Goal: Navigation & Orientation: Understand site structure

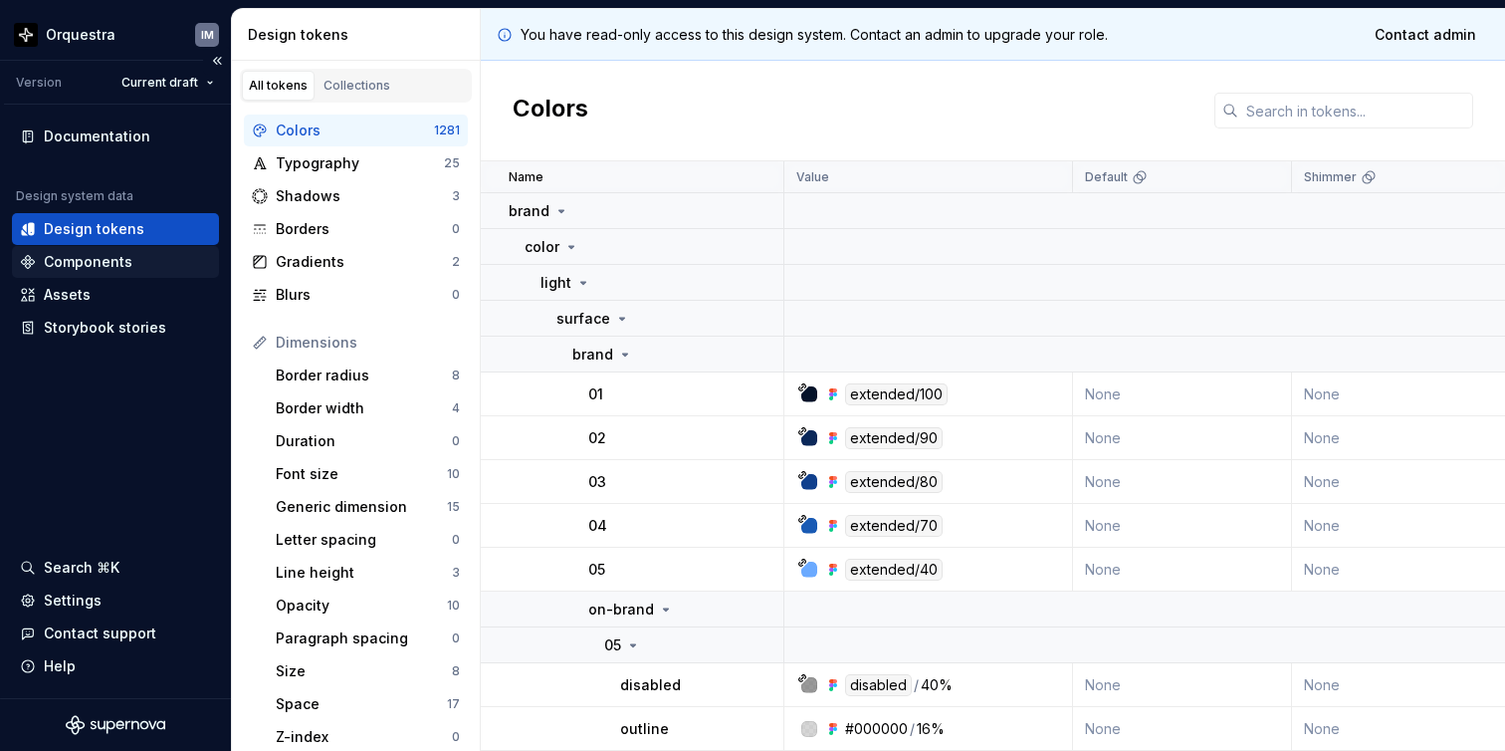
click at [142, 258] on div "Components" at bounding box center [115, 262] width 191 height 20
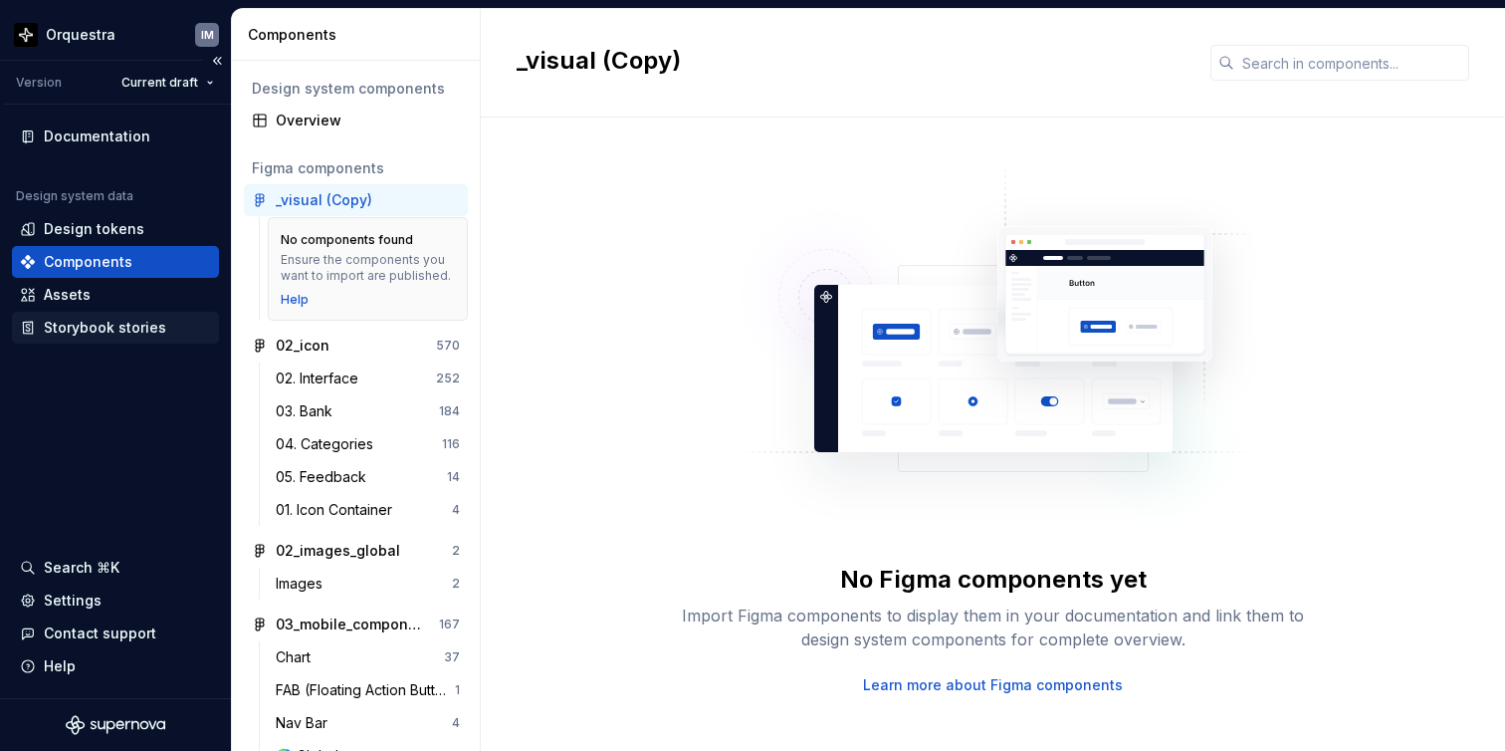
click at [132, 335] on div "Storybook stories" at bounding box center [105, 328] width 122 height 20
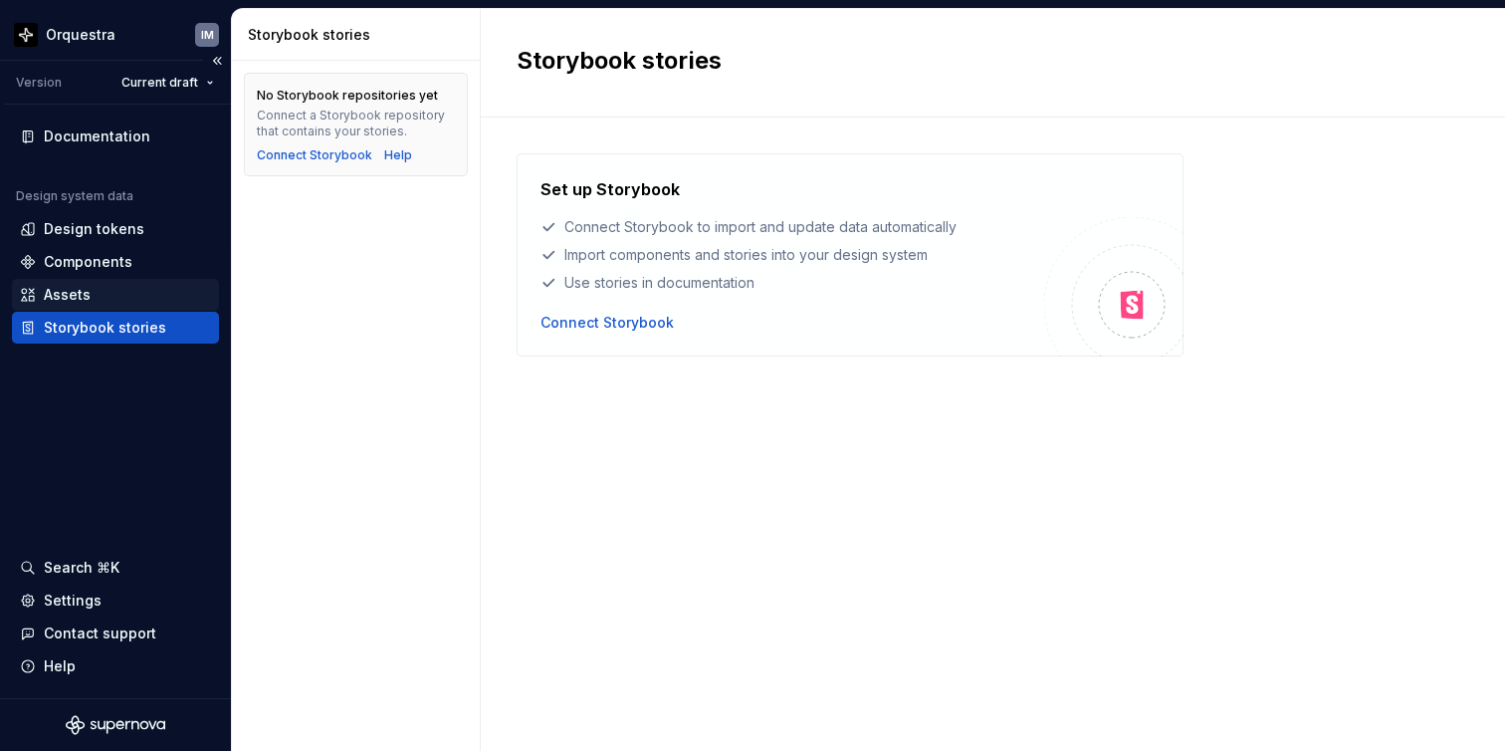
click at [144, 295] on div "Assets" at bounding box center [115, 295] width 191 height 20
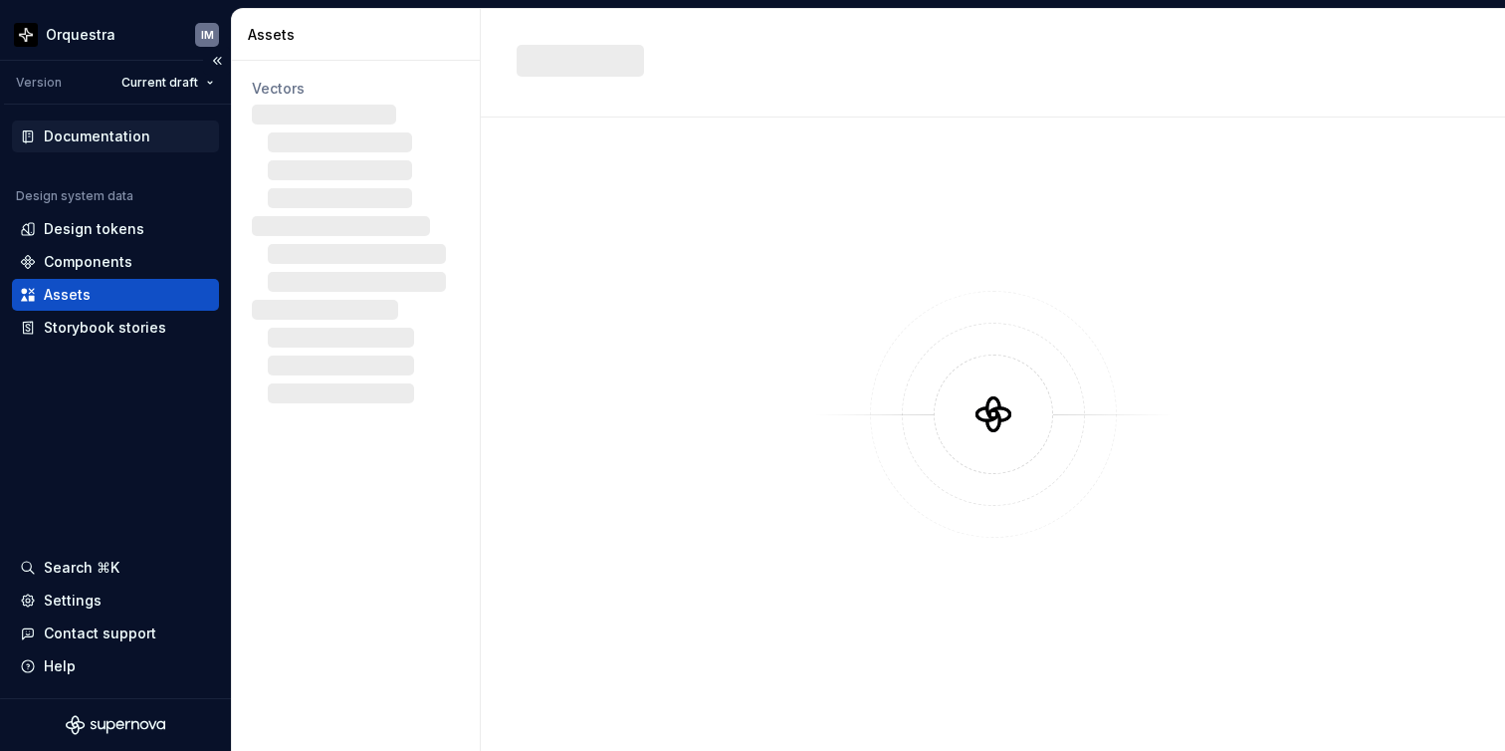
click at [143, 132] on div "Documentation" at bounding box center [97, 136] width 107 height 20
